Goal: Information Seeking & Learning: Learn about a topic

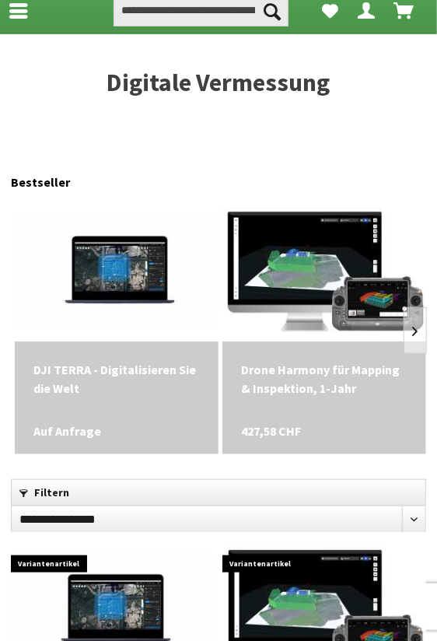
scroll to position [78, 0]
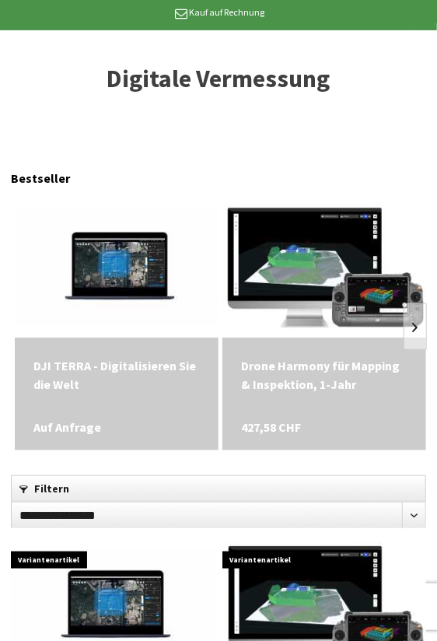
click at [117, 365] on div "DJI TERRA - Digitalisieren Sie die Welt" at bounding box center [116, 374] width 166 height 37
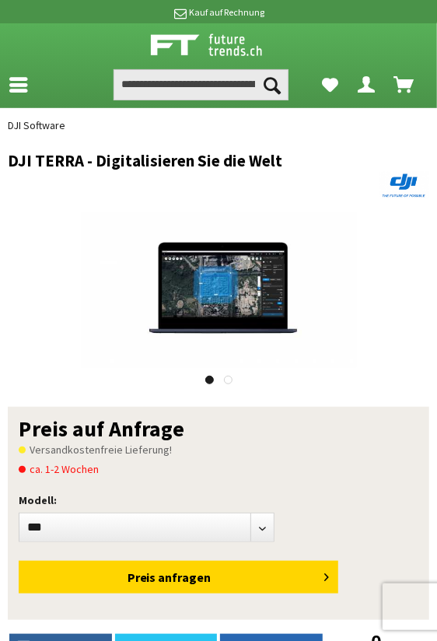
click at [218, 377] on div at bounding box center [218, 379] width 421 height 23
click at [222, 379] on div at bounding box center [218, 379] width 421 height 23
click at [227, 379] on link at bounding box center [228, 380] width 9 height 9
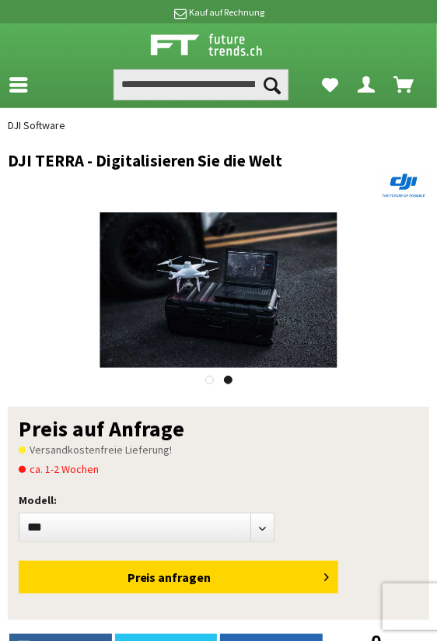
click at [199, 380] on div at bounding box center [218, 379] width 421 height 23
click at [208, 377] on link at bounding box center [209, 380] width 9 height 9
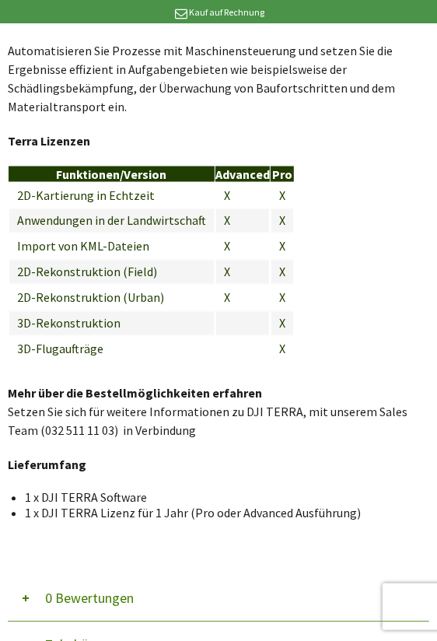
scroll to position [2177, 0]
